Goal: Task Accomplishment & Management: Manage account settings

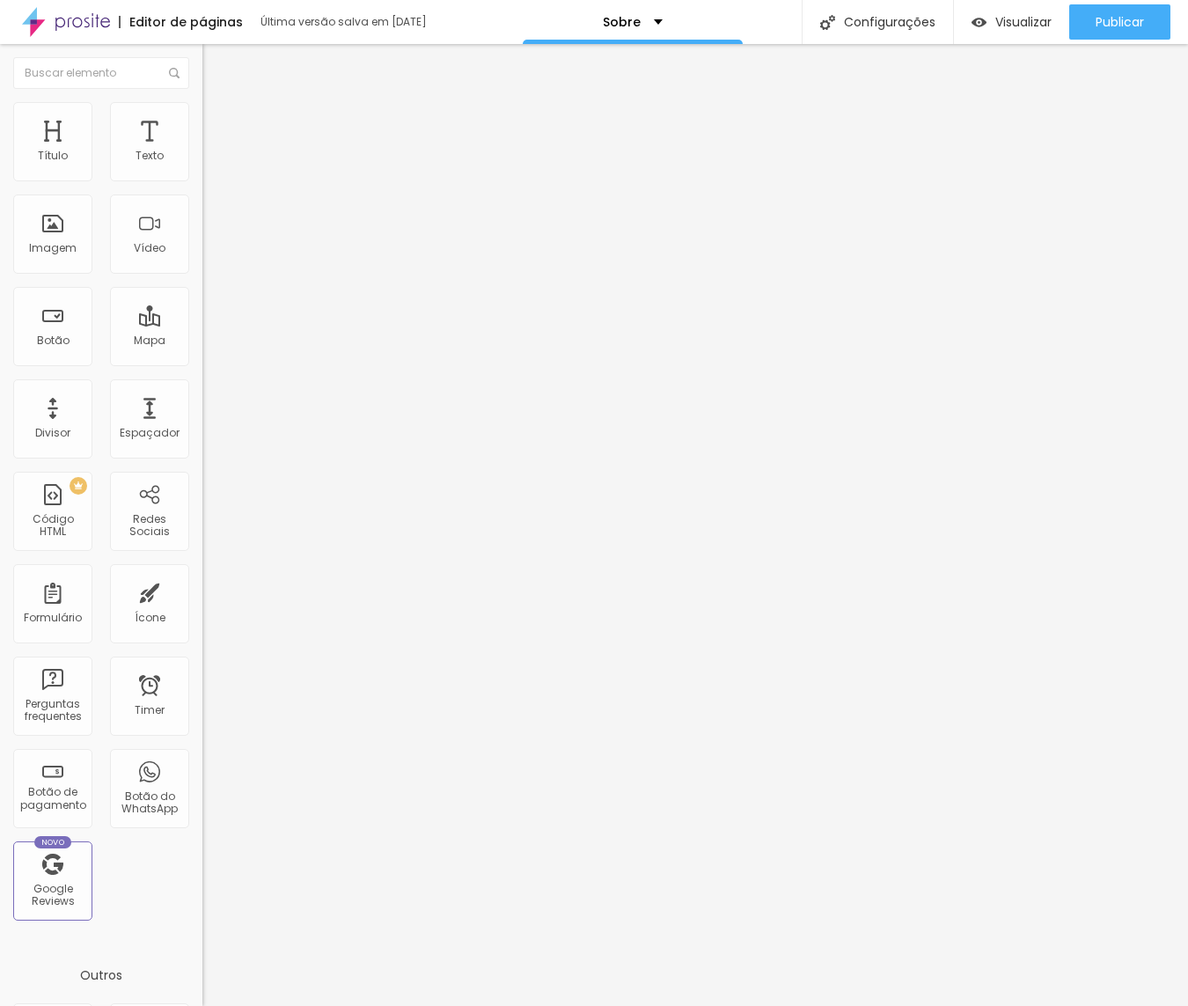
click at [202, 102] on li "Conteúdo" at bounding box center [303, 93] width 202 height 18
click at [202, 120] on img at bounding box center [210, 128] width 16 height 16
click at [202, 100] on img at bounding box center [210, 92] width 16 height 16
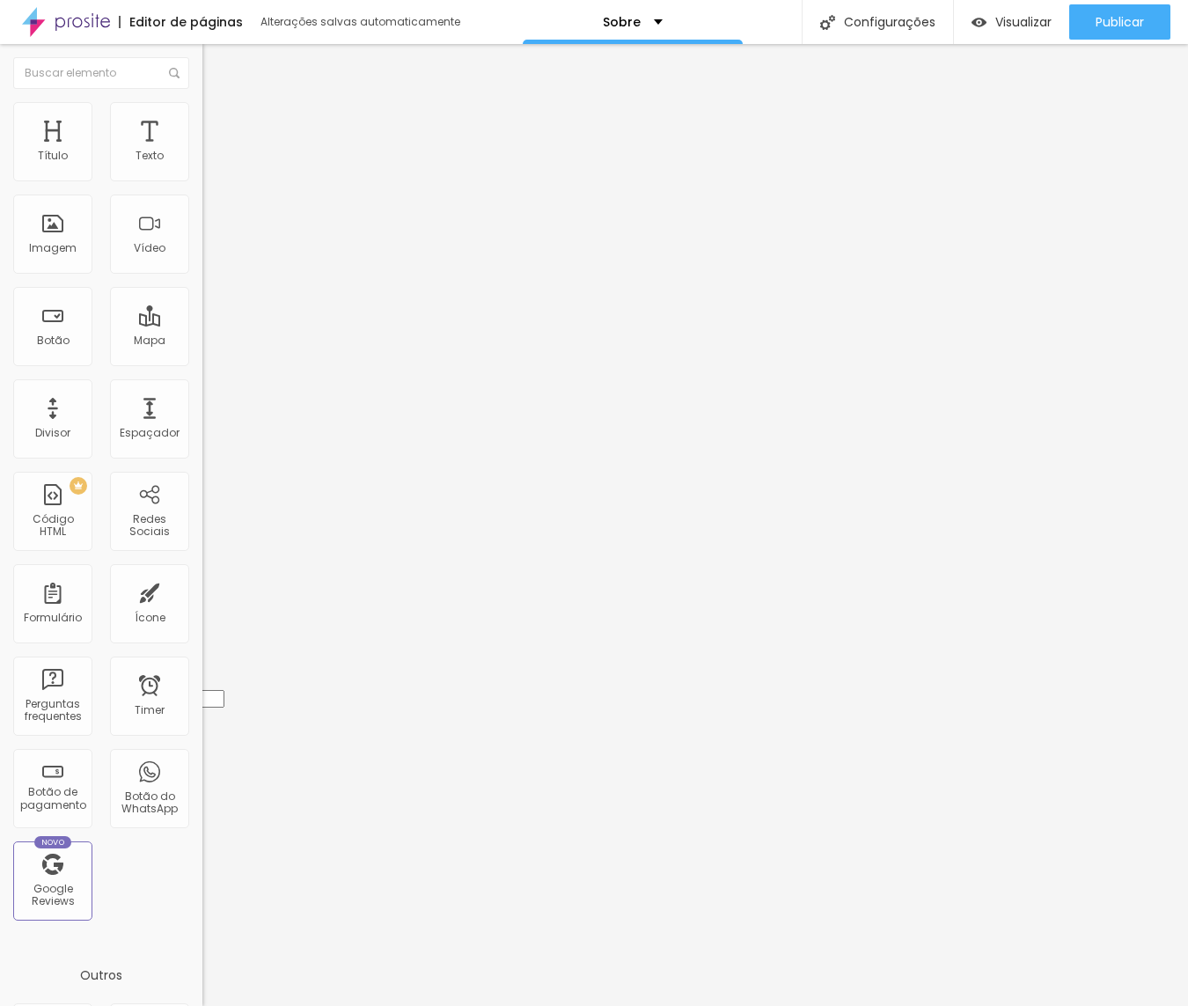
click at [202, 356] on div "Facebook" at bounding box center [303, 361] width 202 height 11
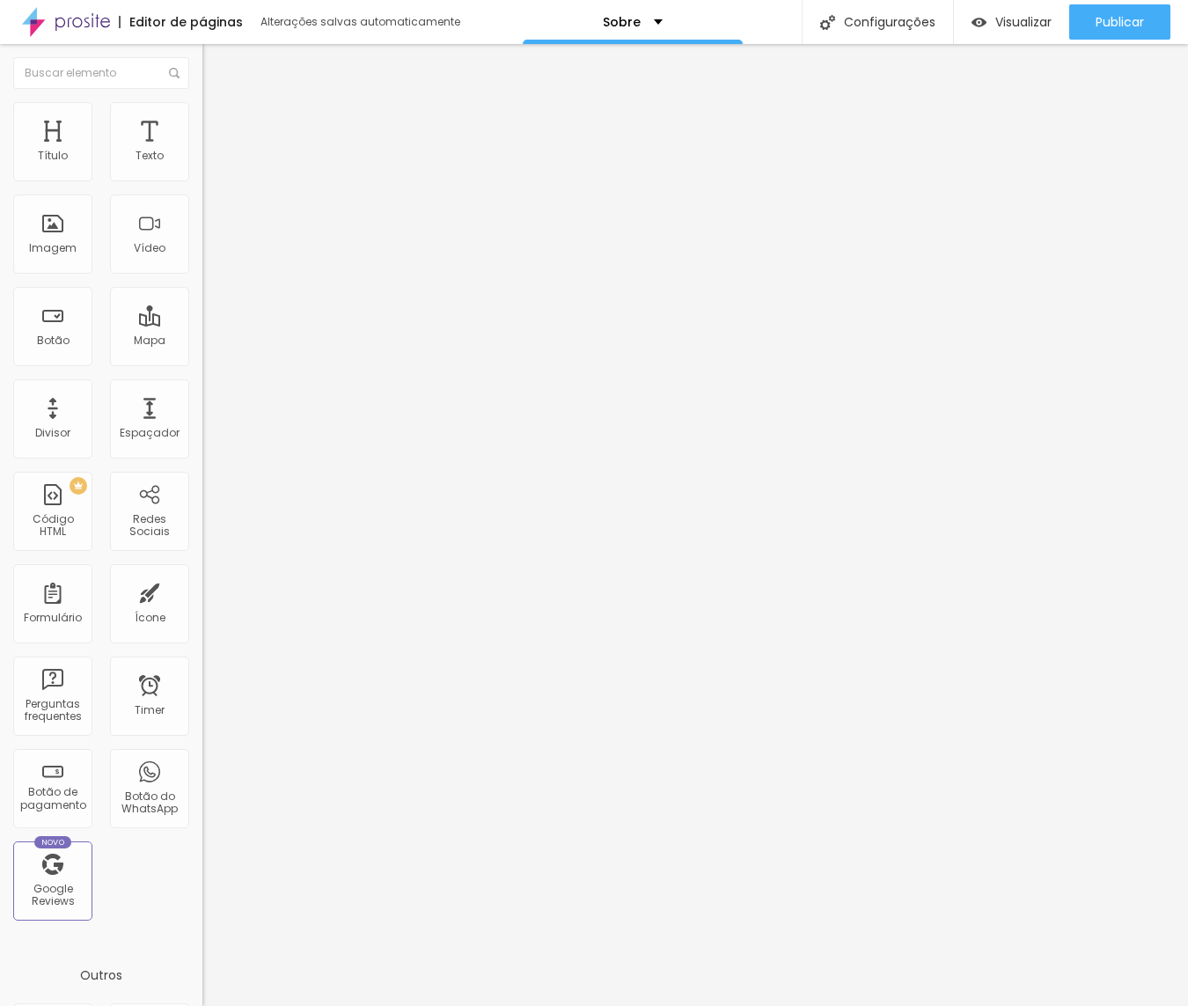
click at [202, 672] on img at bounding box center [303, 773] width 202 height 202
click at [202, 596] on div "Editar Redes Sociais Conteúdo Estilo Avançado Facebook Rede social Facebook End…" at bounding box center [303, 525] width 202 height 962
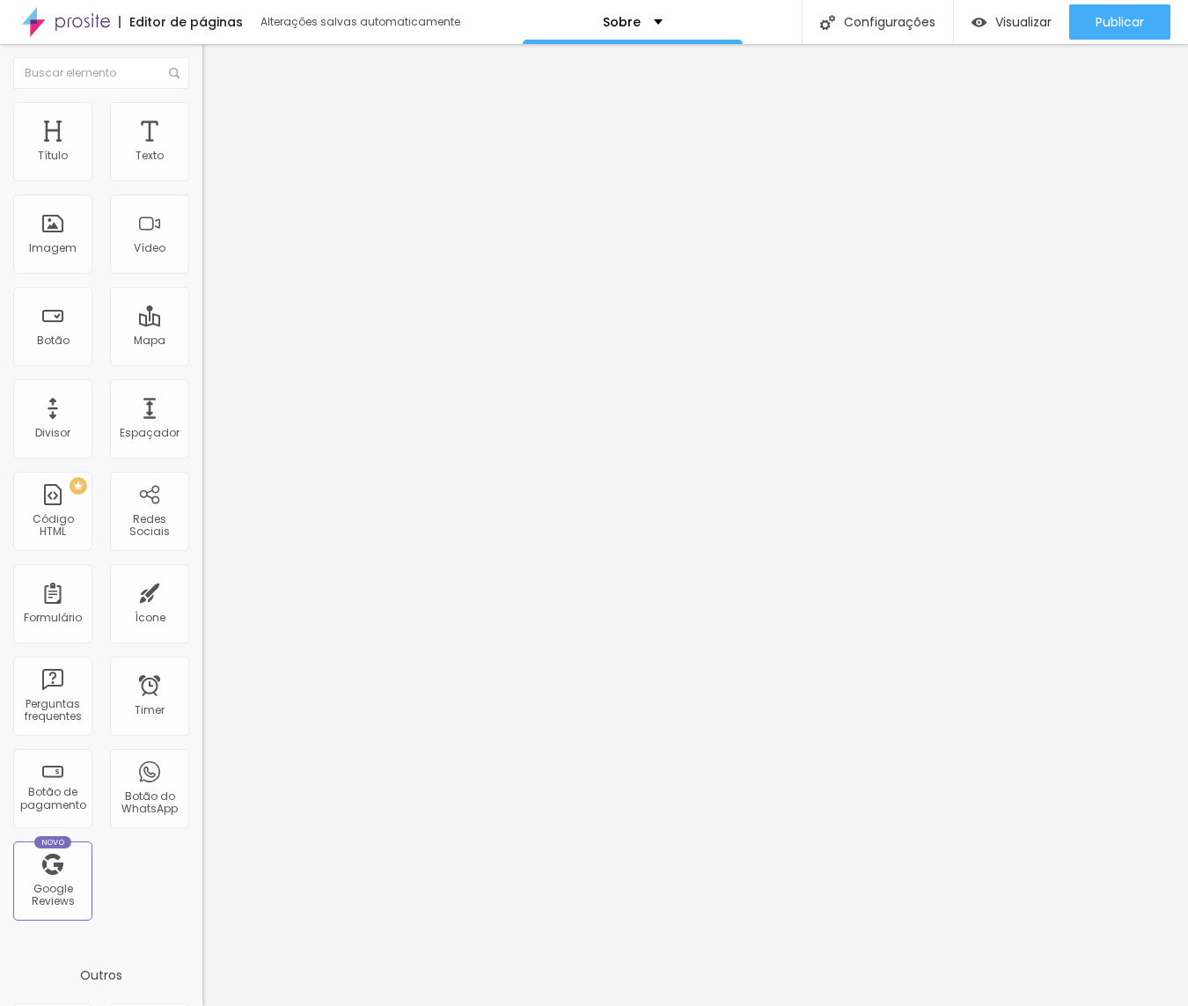
click at [202, 672] on div "Editar Redes Sociais Conteúdo Estilo Avançado Facebook Rede social Facebook End…" at bounding box center [303, 525] width 202 height 962
click at [202, 110] on img at bounding box center [210, 110] width 16 height 16
click at [202, 120] on img at bounding box center [210, 128] width 16 height 16
click at [202, 746] on div "Editar Redes Sociais Conteúdo Estilo Avançado 10 Espaço de cima 10 Espaço de ba…" at bounding box center [303, 525] width 202 height 962
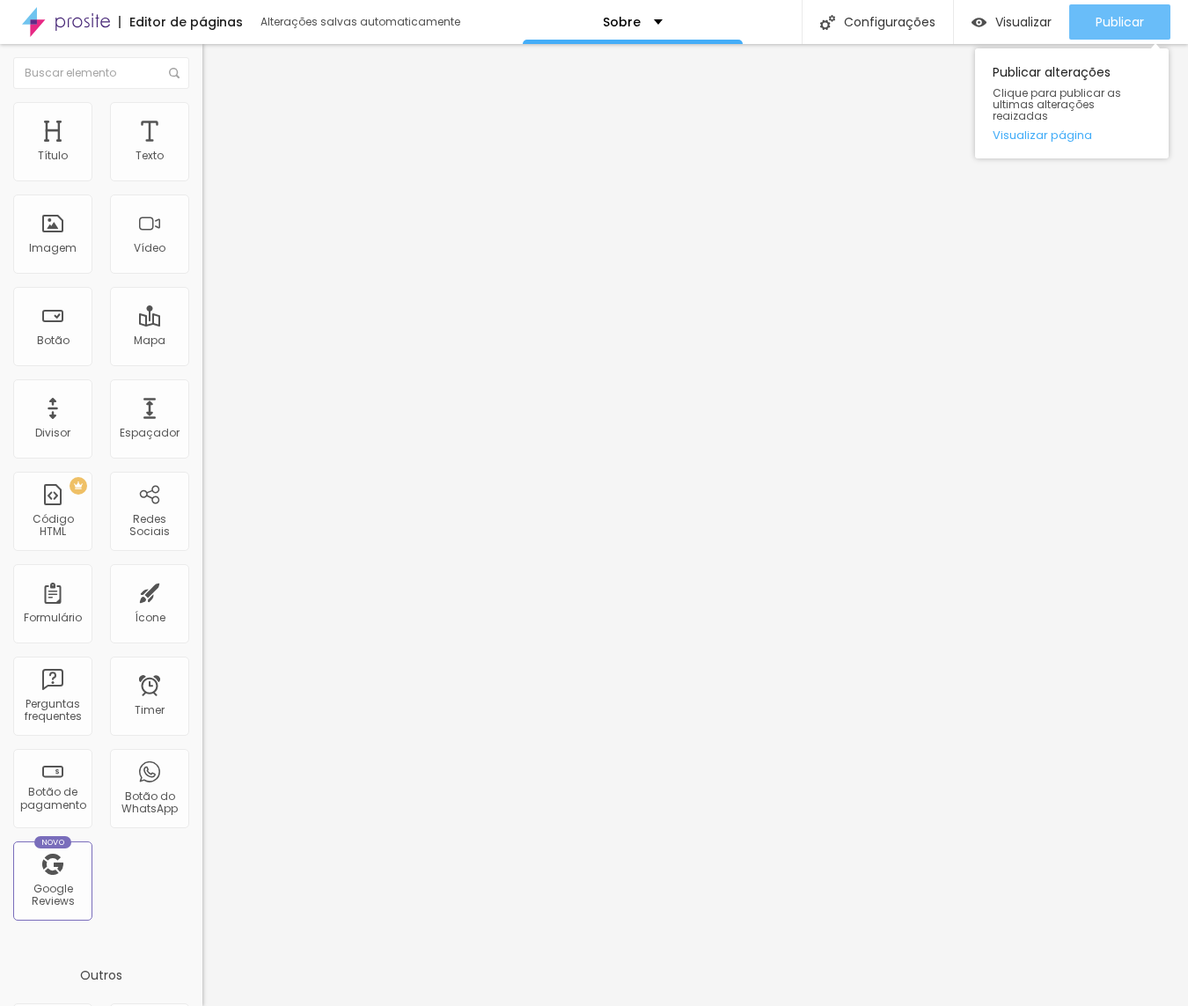
click at [1127, 18] on span "Publicar" at bounding box center [1120, 22] width 48 height 14
